Goal: Book appointment/travel/reservation

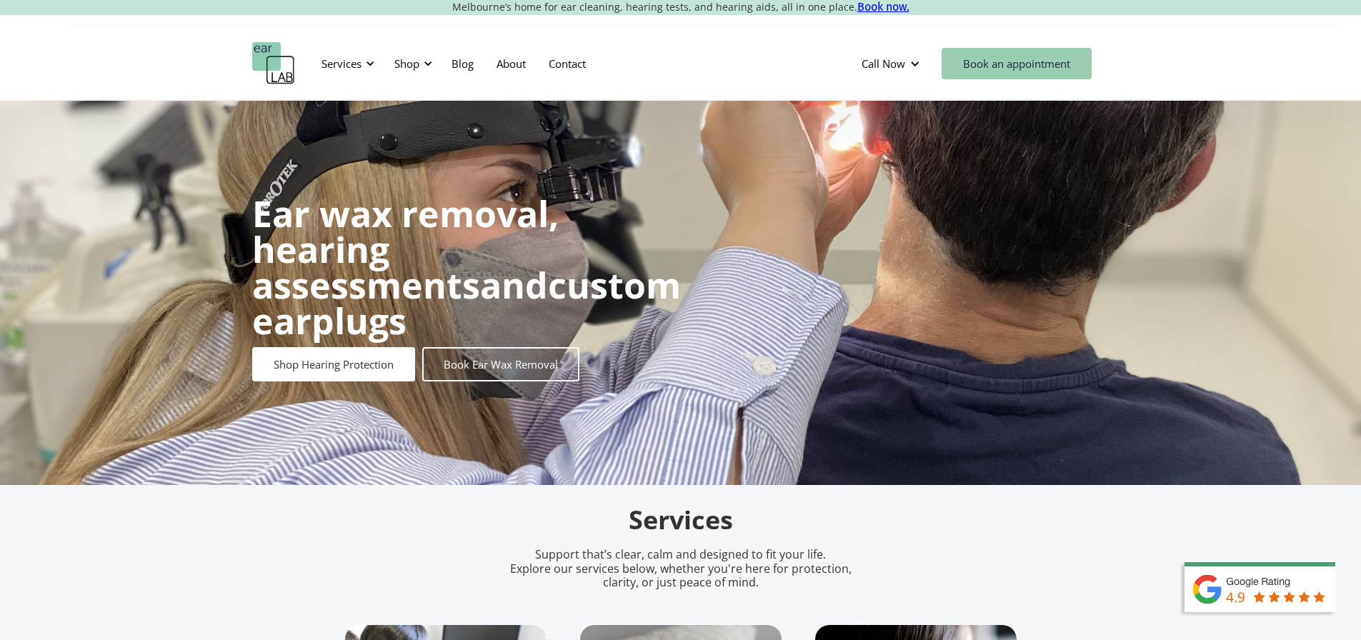
click at [997, 58] on link "Book an appointment" at bounding box center [1017, 63] width 150 height 31
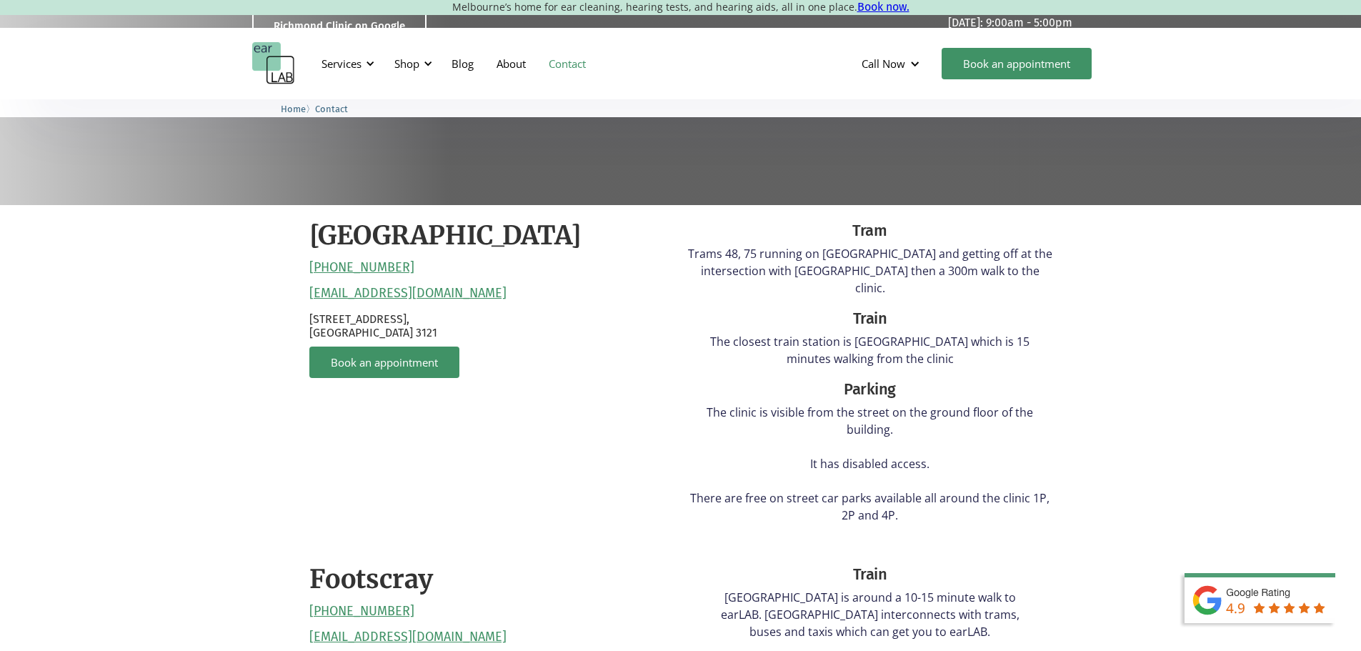
scroll to position [289, 0]
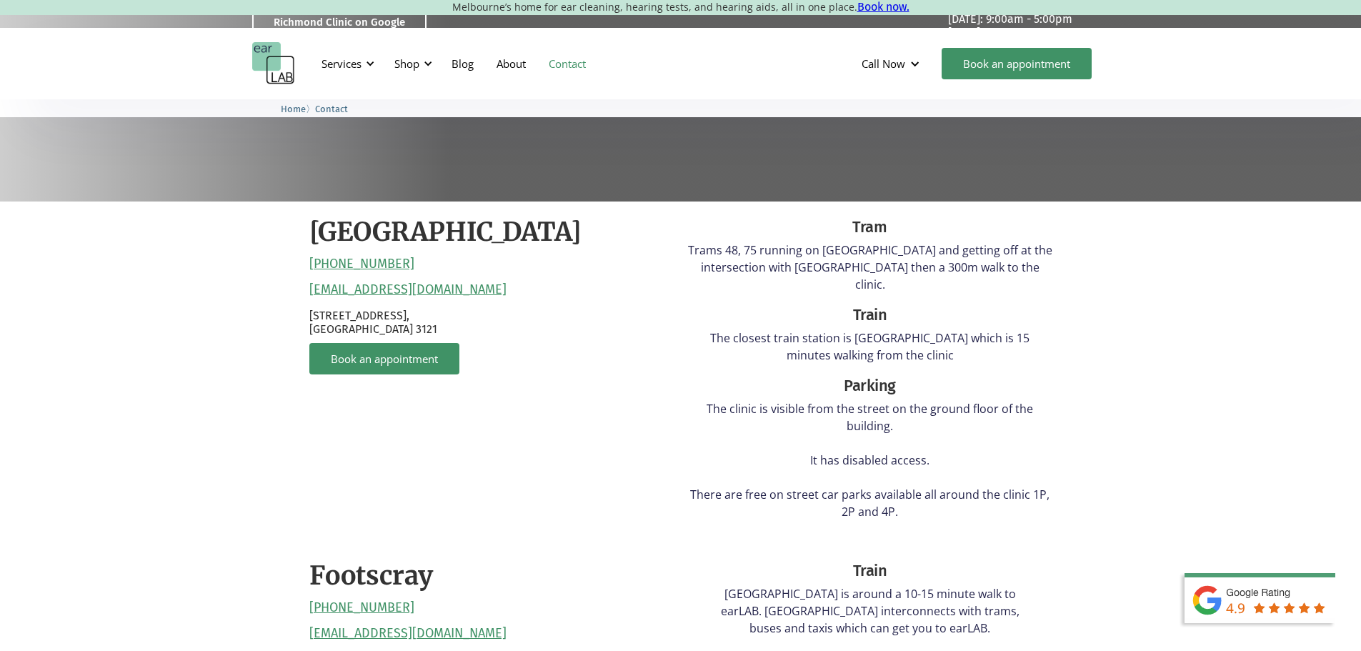
drag, startPoint x: 519, startPoint y: 290, endPoint x: 301, endPoint y: 279, distance: 217.4
drag, startPoint x: 477, startPoint y: 292, endPoint x: 366, endPoint y: 293, distance: 110.7
click at [366, 293] on div "Richmond (03) 9428 2485 reception@earlab.com.au 132 Burnley Street, Richmond VI…" at bounding box center [491, 373] width 364 height 315
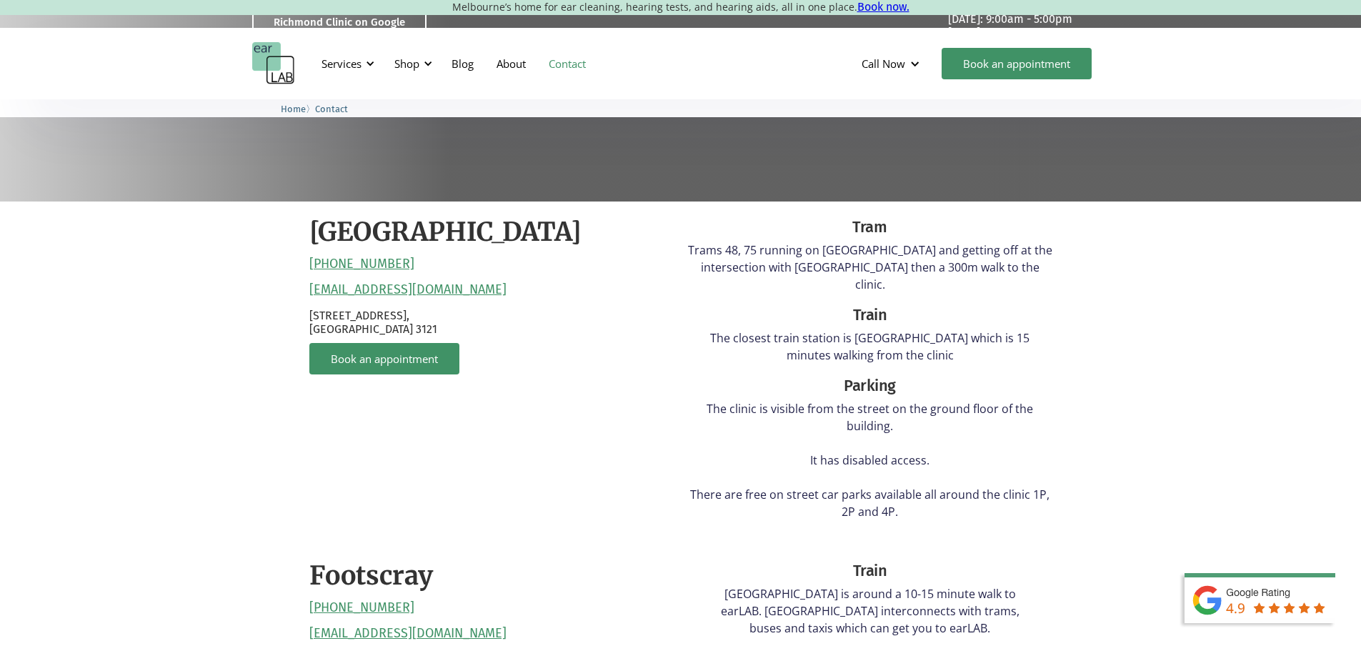
click at [534, 296] on div "Richmond (03) 9428 2485 reception@earlab.com.au 132 Burnley Street, Richmond VI…" at bounding box center [491, 373] width 364 height 315
drag, startPoint x: 465, startPoint y: 291, endPoint x: 306, endPoint y: 295, distance: 158.6
copy link "reception@earlab.com.au"
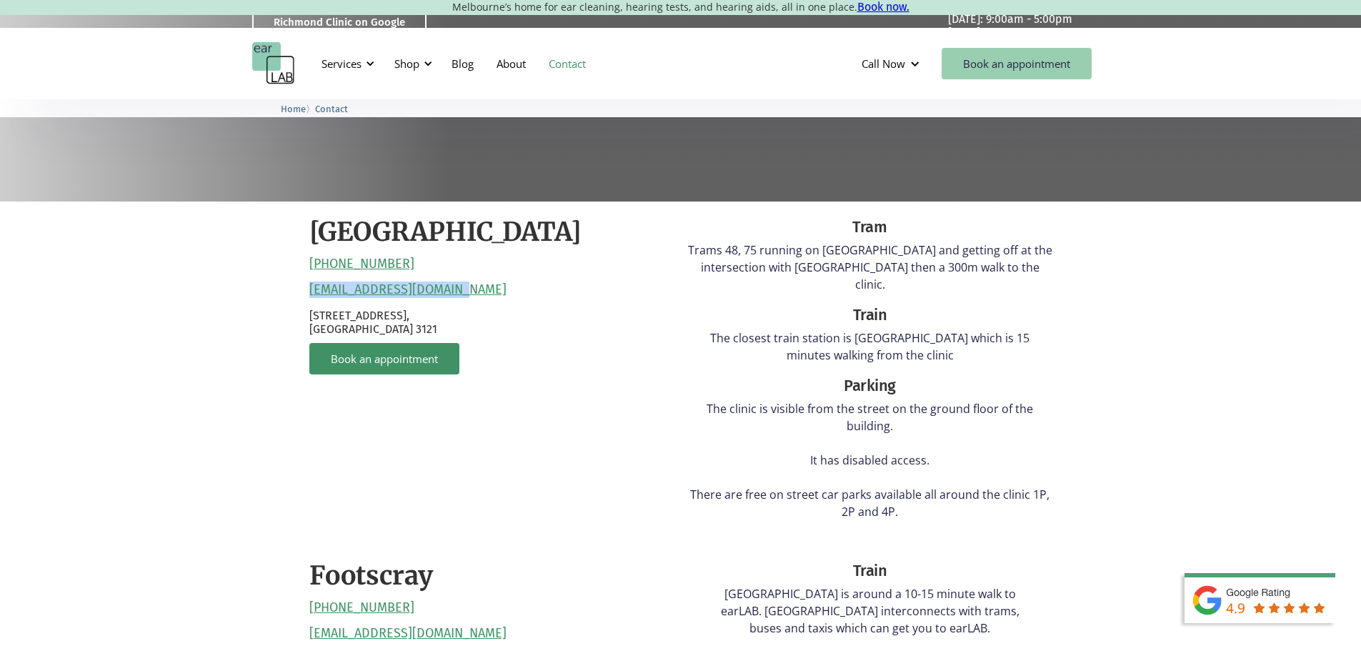
click at [1029, 51] on link "Book an appointment" at bounding box center [1017, 63] width 150 height 31
